Goal: Navigation & Orientation: Find specific page/section

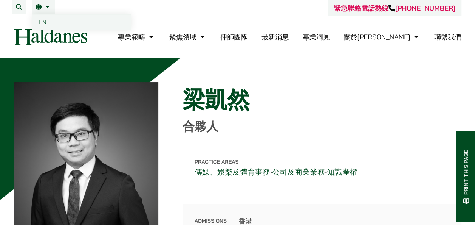
click at [51, 6] on link "繁" at bounding box center [44, 7] width 16 height 6
click at [40, 22] on span "EN" at bounding box center [43, 22] width 8 height 8
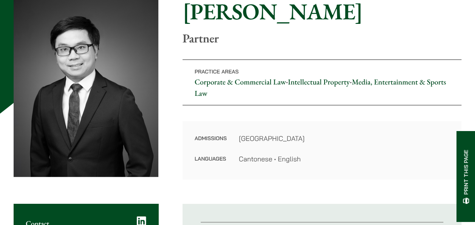
scroll to position [99, 0]
